Goal: Find specific page/section: Find specific page/section

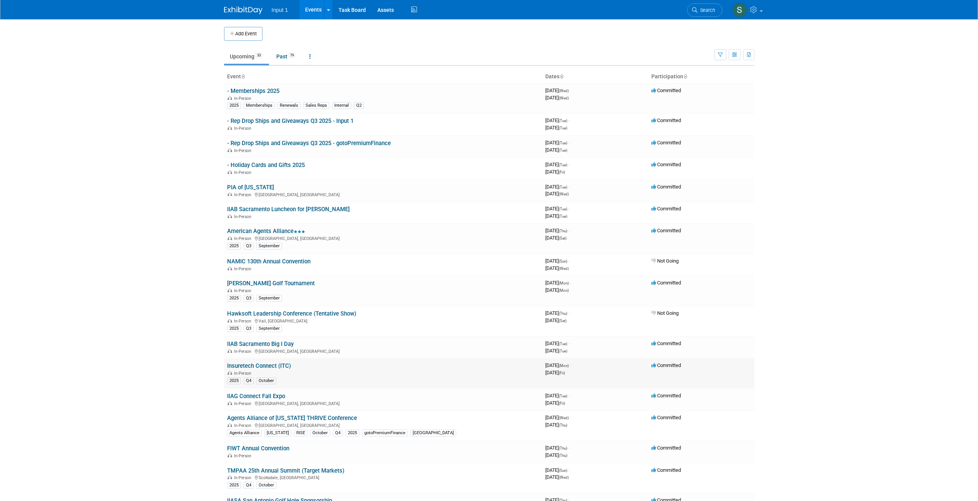
click at [257, 367] on link "Insuretech Connect (ITC)" at bounding box center [259, 366] width 64 height 7
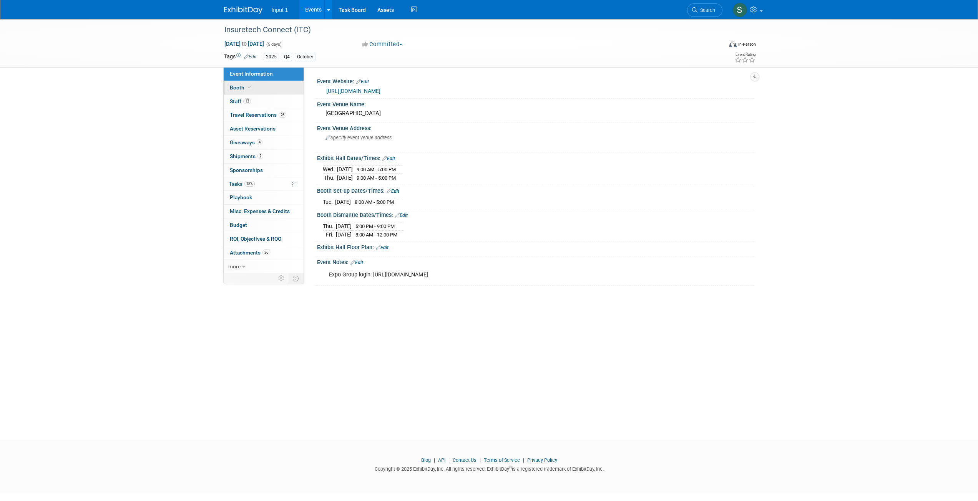
click at [235, 90] on span "Booth" at bounding box center [241, 88] width 23 height 6
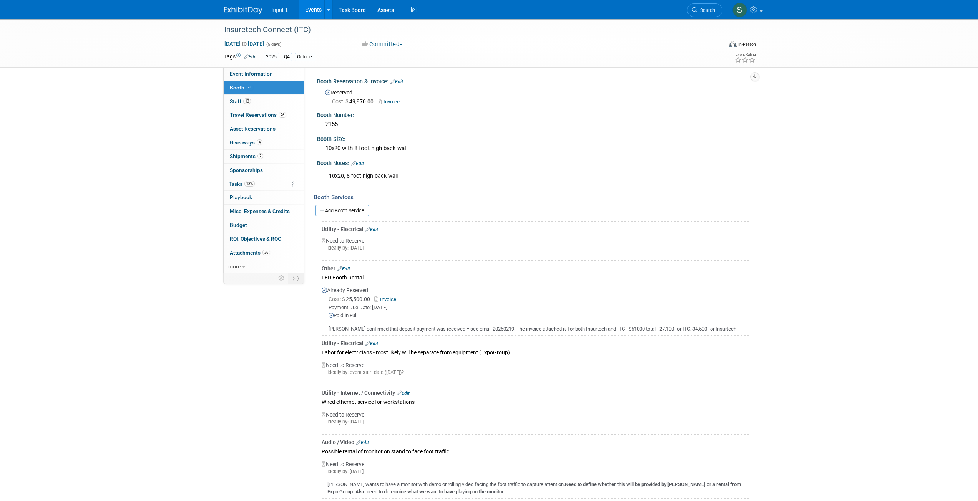
click at [323, 11] on li "Events Add Event Bulk Upload Events Shareable Event Boards Recently Viewed Even…" at bounding box center [316, 9] width 34 height 19
click at [312, 10] on link "Events" at bounding box center [313, 9] width 28 height 19
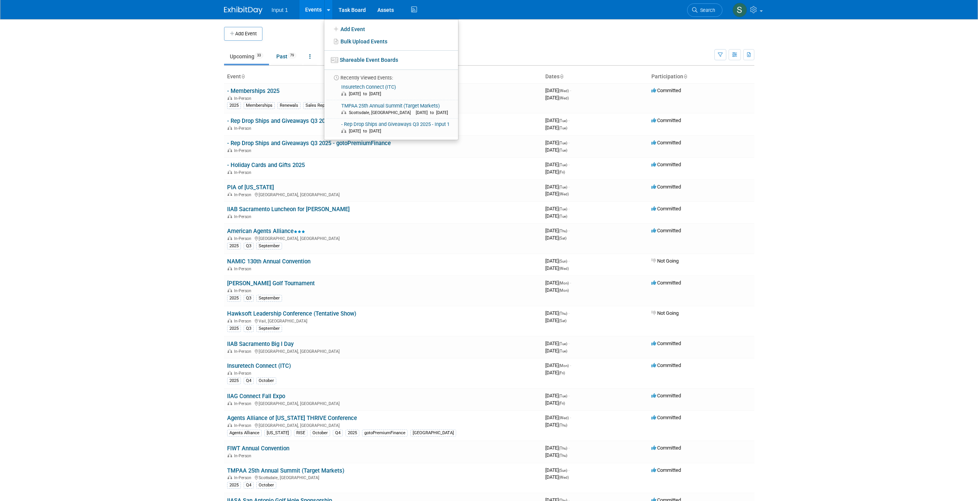
click at [177, 114] on body "Input 1 Events Add Event Bulk Upload Events Shareable Event Boards Recently Vie…" at bounding box center [489, 250] width 978 height 501
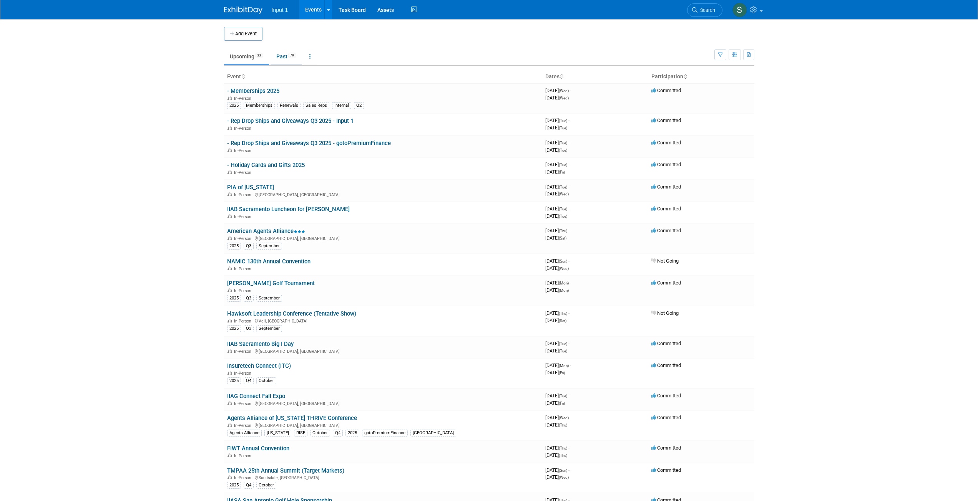
click at [283, 58] on link "Past 79" at bounding box center [285, 56] width 31 height 15
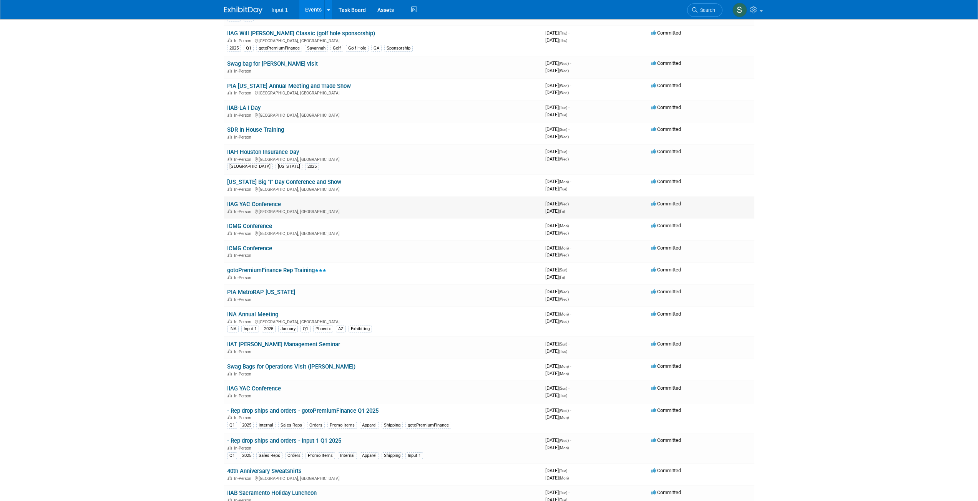
scroll to position [825, 0]
drag, startPoint x: 254, startPoint y: 150, endPoint x: 275, endPoint y: 151, distance: 21.9
click at [254, 150] on link "IIAH Houston Insurance Day" at bounding box center [263, 151] width 72 height 7
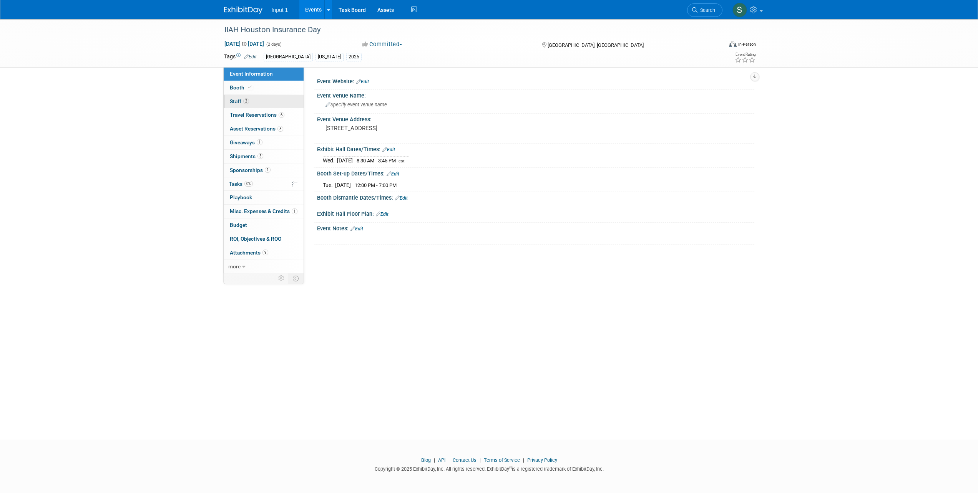
click at [236, 102] on span "Staff 2" at bounding box center [239, 101] width 19 height 6
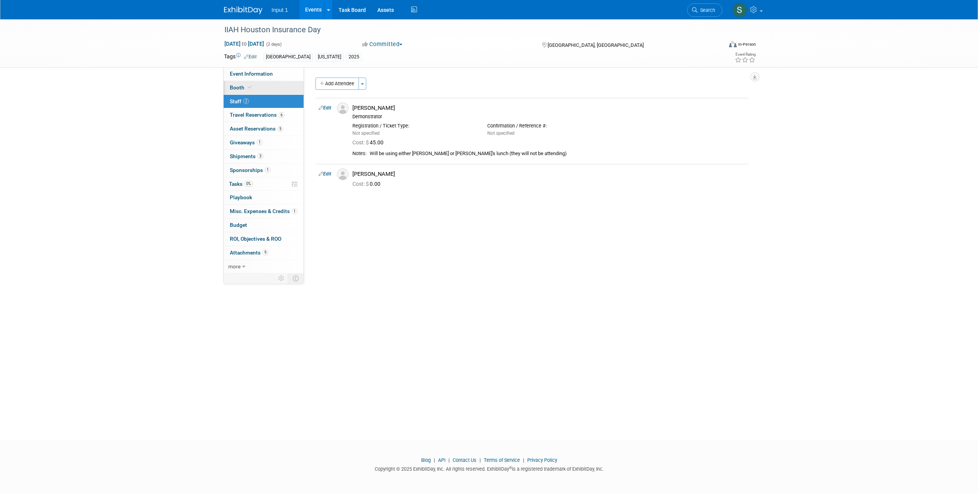
click at [238, 87] on span "Booth" at bounding box center [241, 88] width 23 height 6
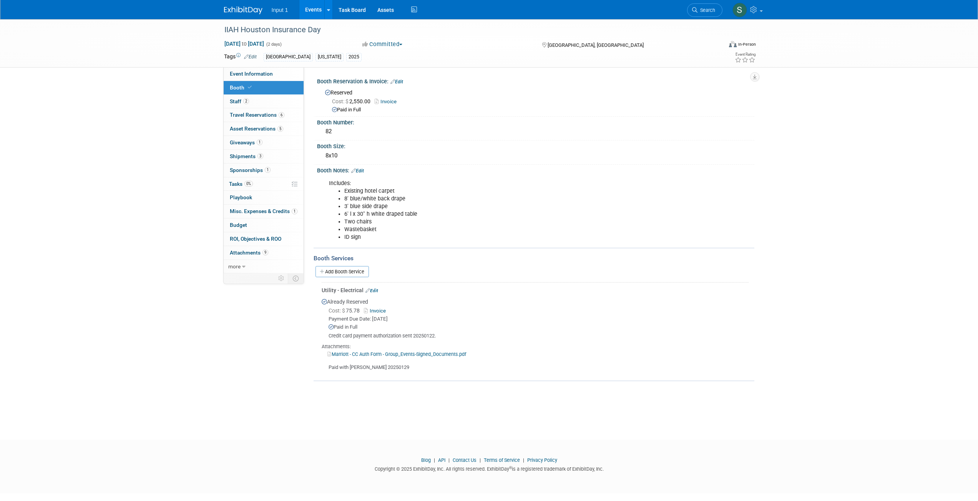
click at [384, 101] on link "Invoice" at bounding box center [388, 102] width 26 height 6
